Goal: Information Seeking & Learning: Learn about a topic

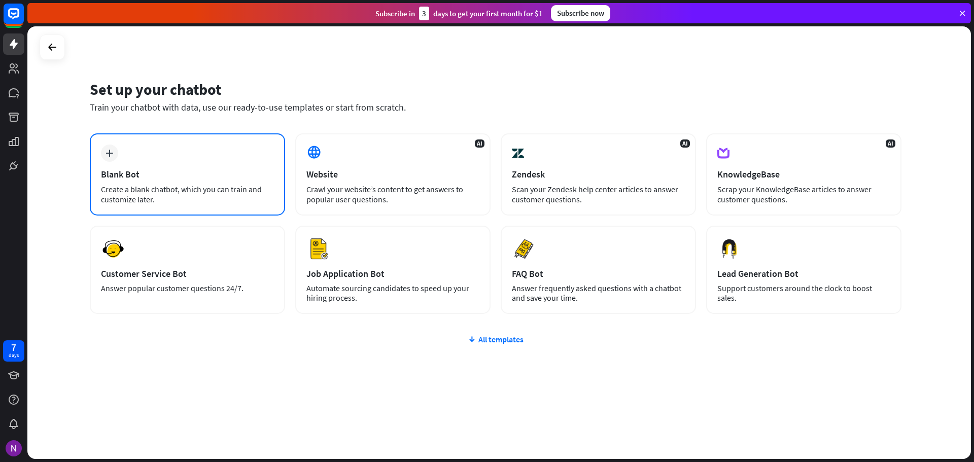
click at [152, 171] on div "Blank Bot" at bounding box center [187, 174] width 173 height 12
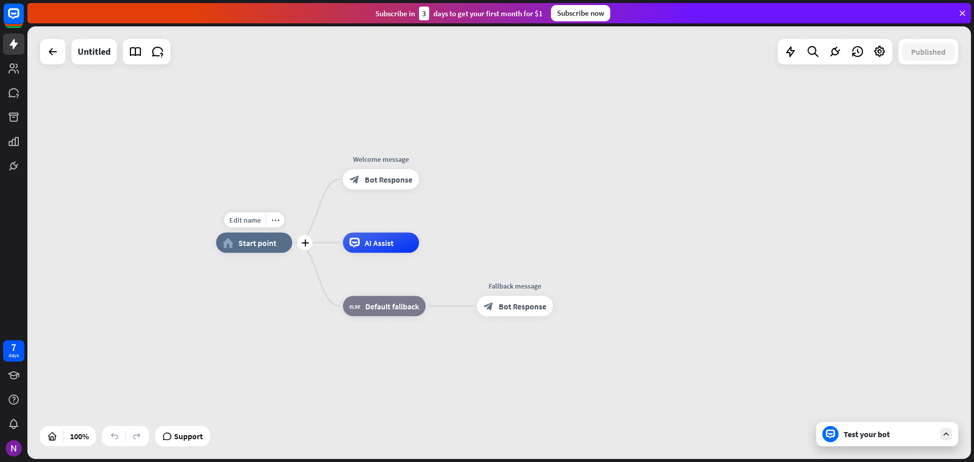
click at [258, 246] on span "Start point" at bounding box center [258, 243] width 38 height 10
click at [880, 435] on div "Test your bot" at bounding box center [889, 434] width 91 height 10
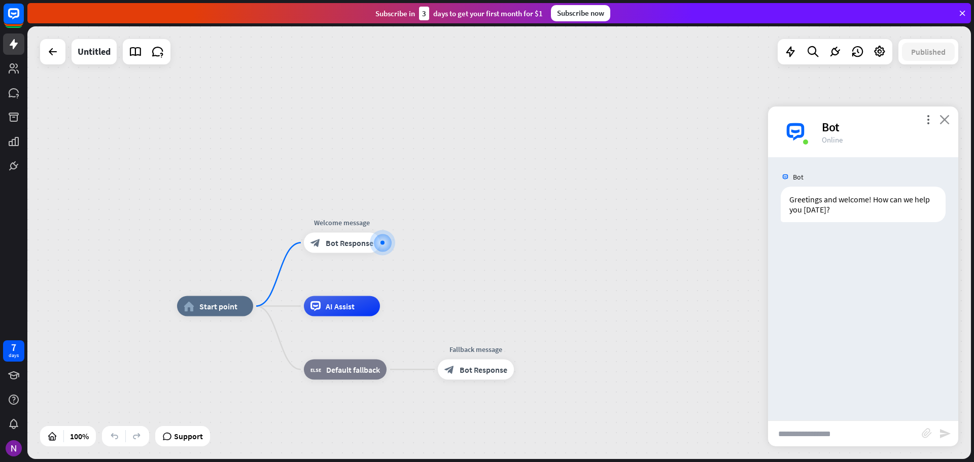
click at [943, 120] on icon "close" at bounding box center [945, 120] width 10 height 10
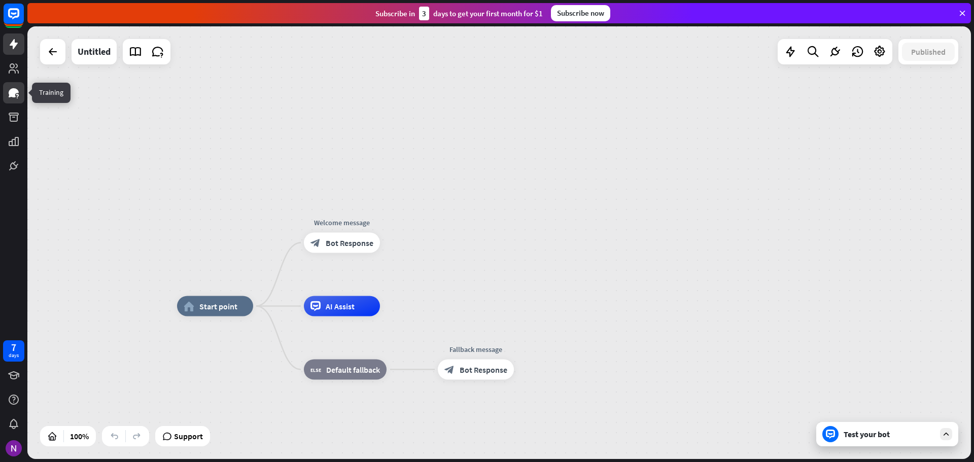
click at [14, 97] on icon at bounding box center [14, 92] width 10 height 9
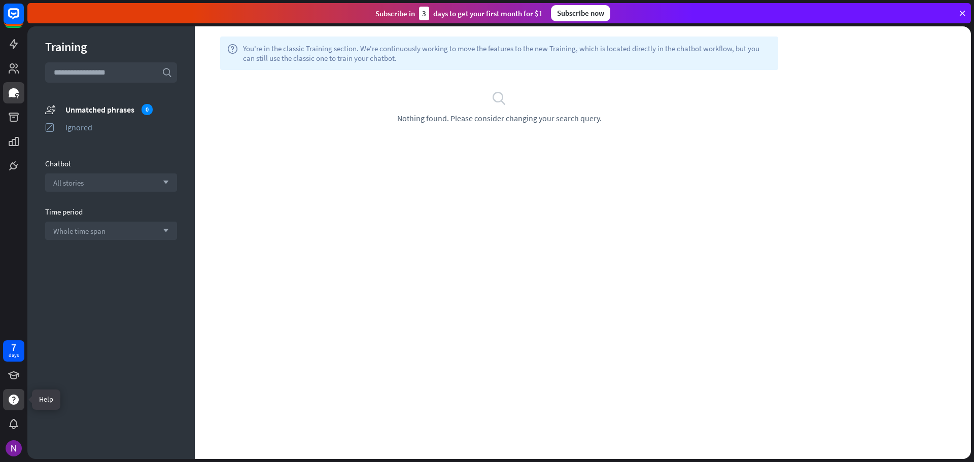
click at [18, 397] on icon at bounding box center [14, 400] width 10 height 10
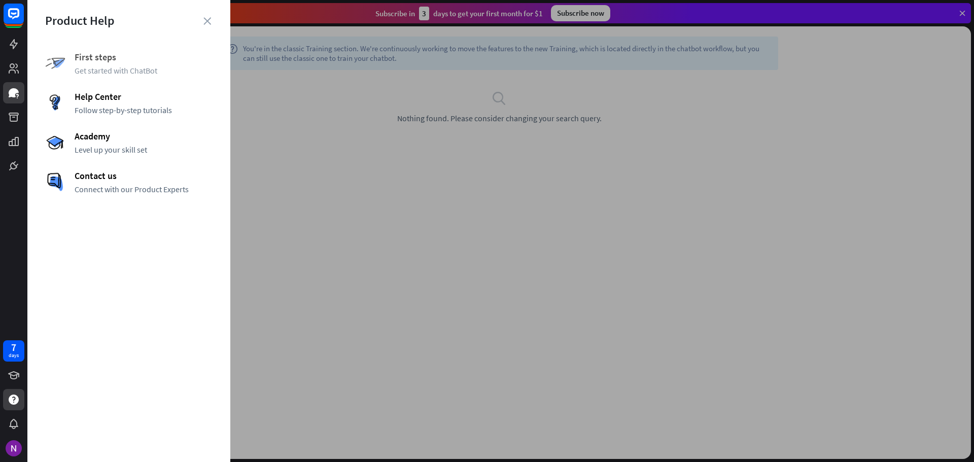
click at [113, 69] on span "Get started with ChatBot" at bounding box center [144, 70] width 138 height 10
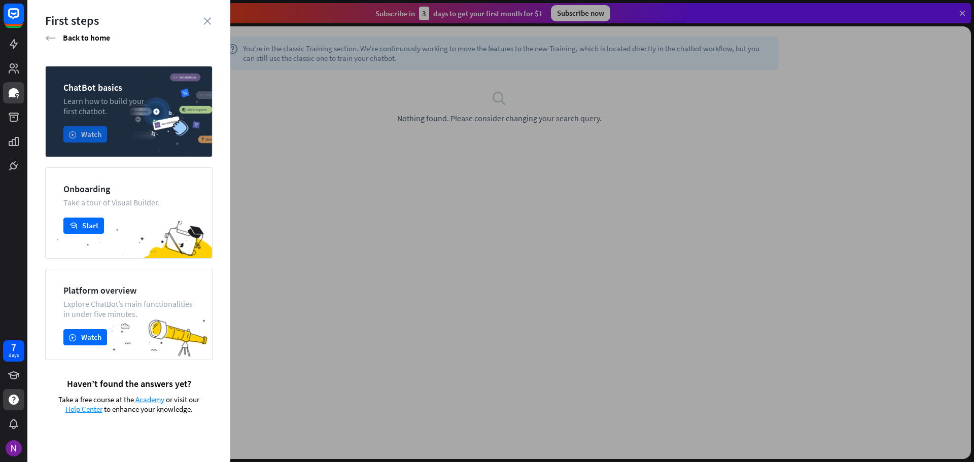
click at [87, 137] on button "play Watch" at bounding box center [85, 134] width 44 height 16
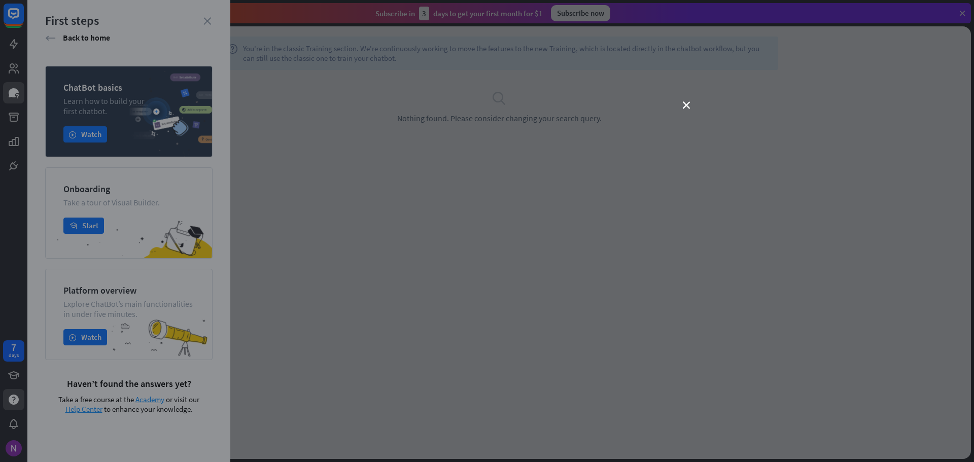
click at [111, 336] on div "close" at bounding box center [487, 231] width 974 height 462
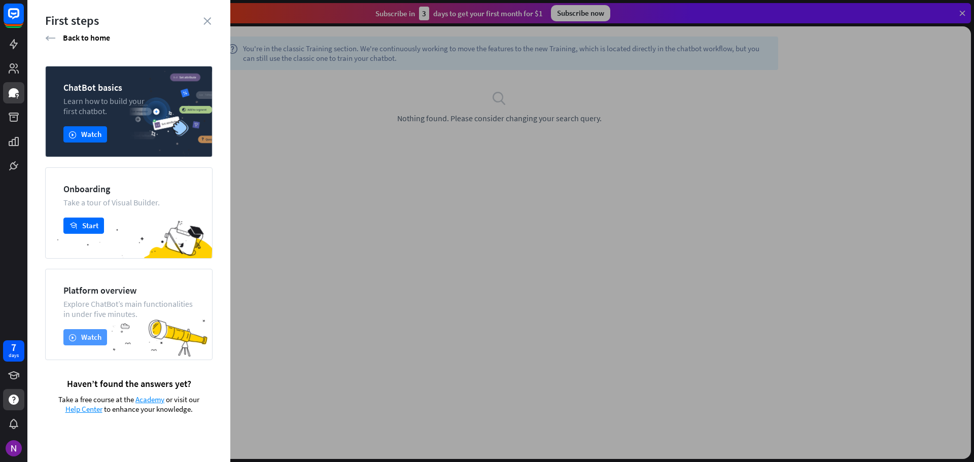
click at [100, 332] on button "play Watch" at bounding box center [85, 337] width 44 height 16
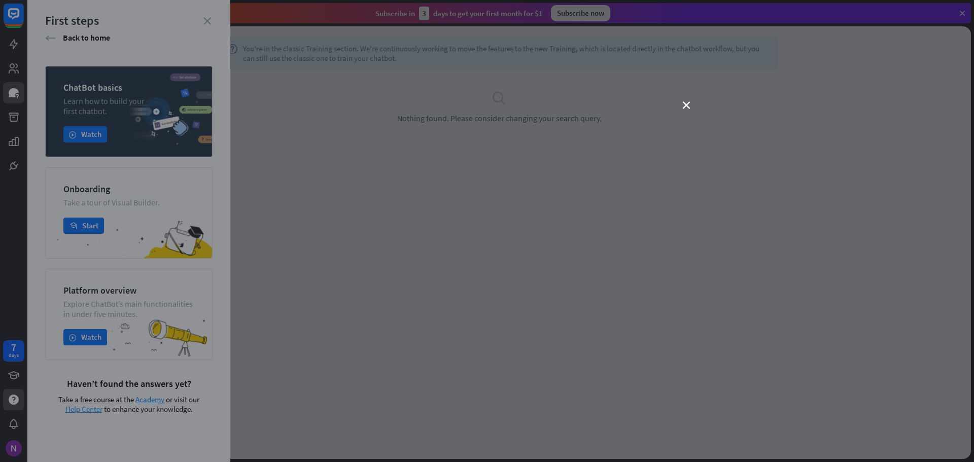
click at [680, 106] on div "close" at bounding box center [487, 231] width 974 height 462
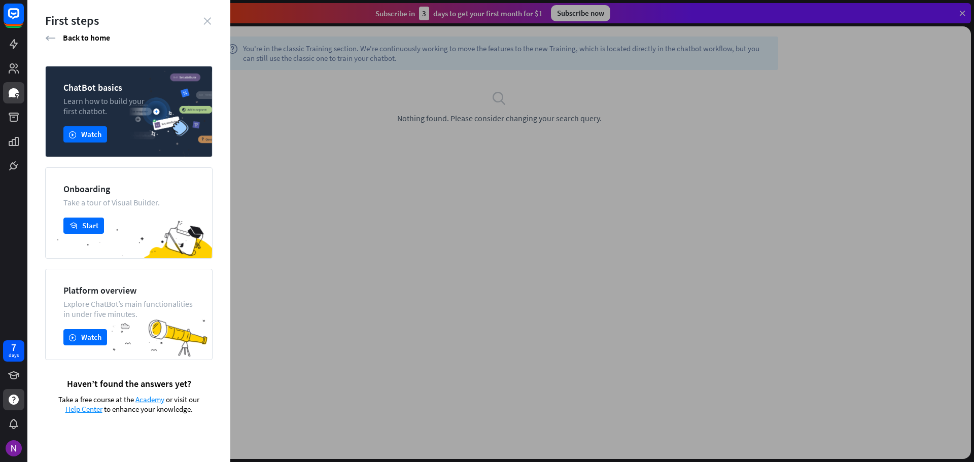
click at [206, 18] on icon "close" at bounding box center [207, 21] width 8 height 8
